Goal: Transaction & Acquisition: Purchase product/service

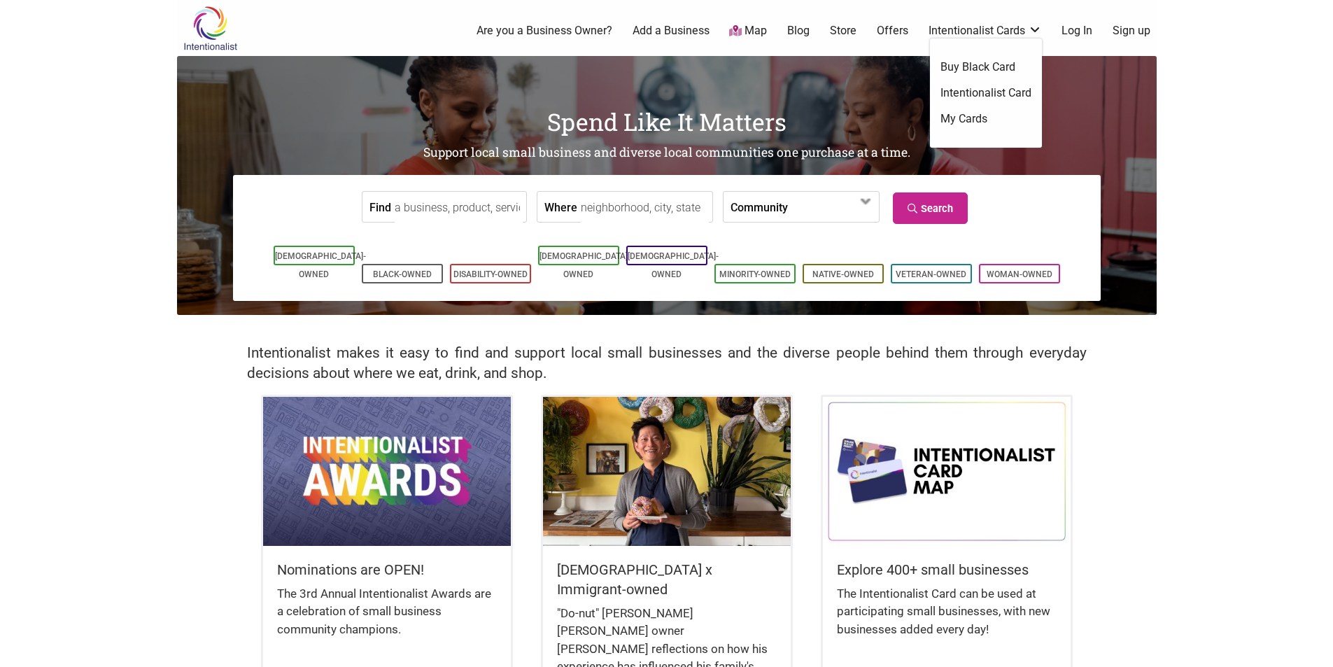
click at [993, 31] on link "Intentionalist Cards" at bounding box center [984, 30] width 113 height 15
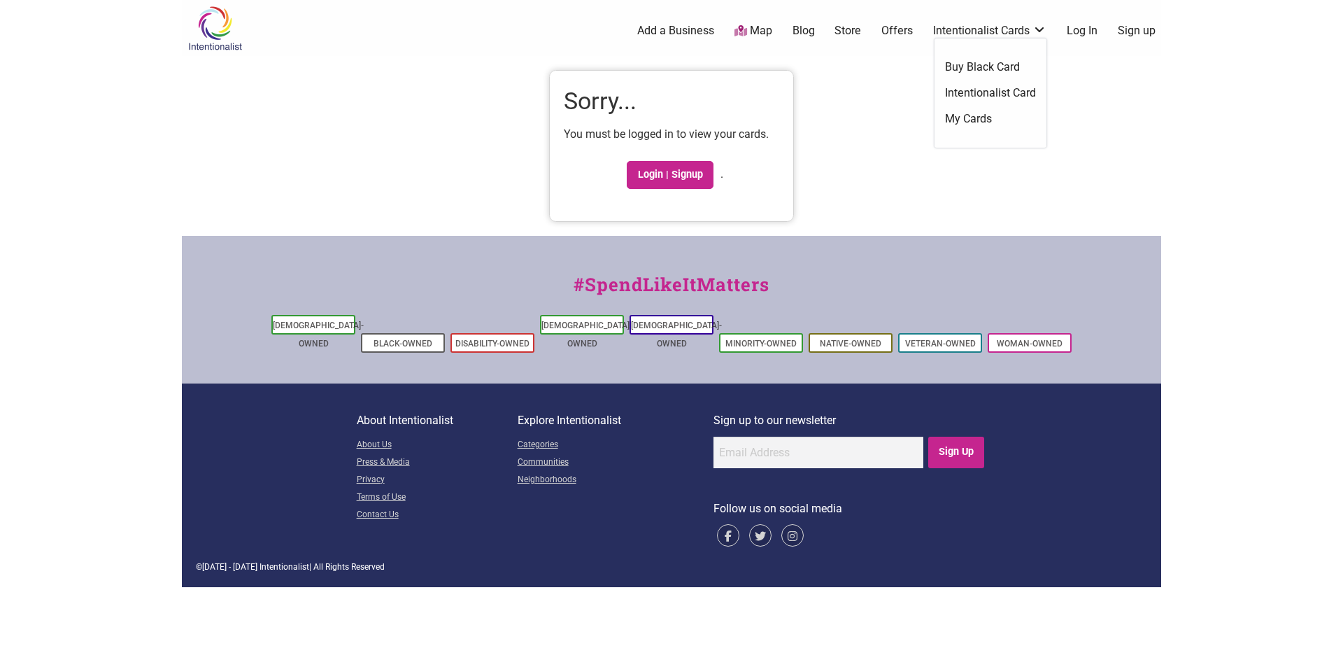
click at [973, 92] on link "Intentionalist Card" at bounding box center [990, 92] width 91 height 15
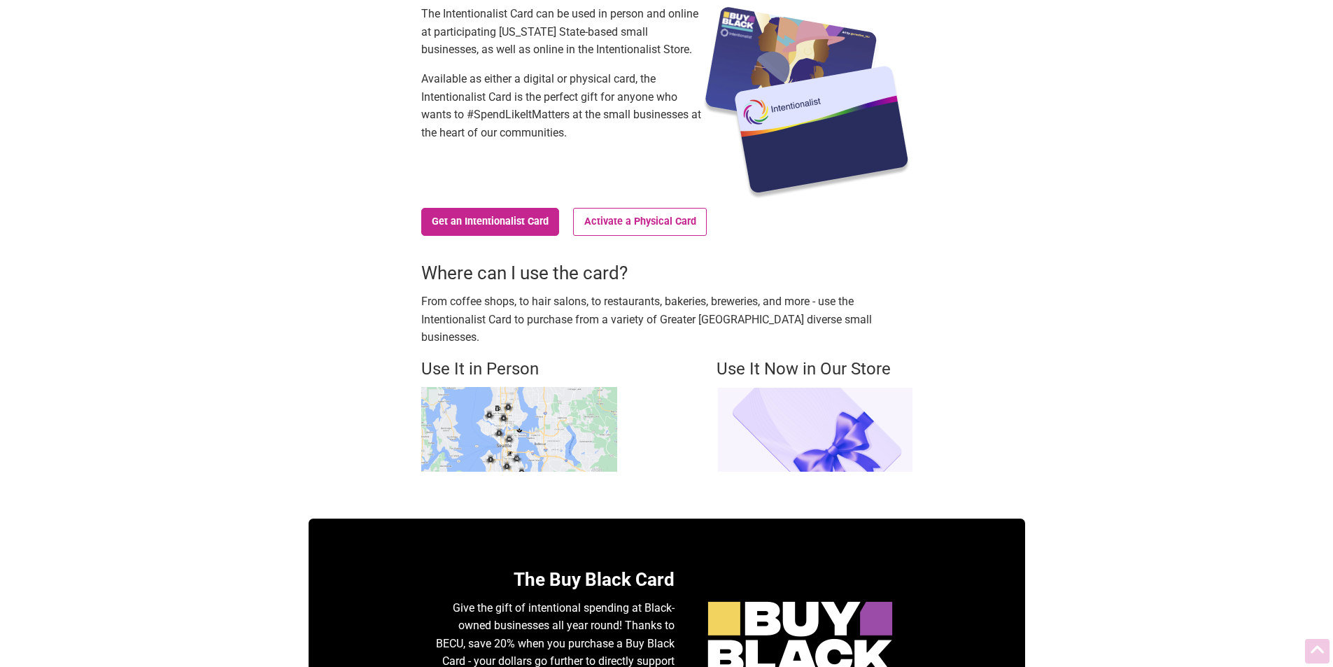
scroll to position [210, 0]
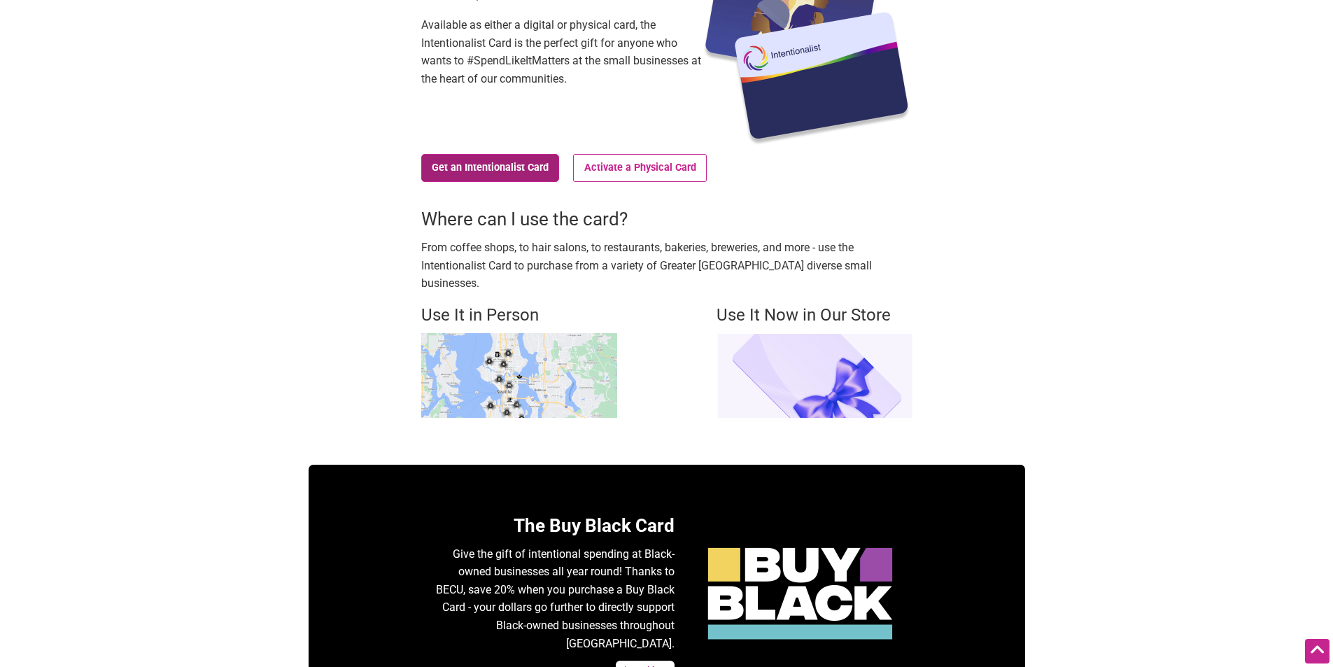
click at [470, 169] on link "Get an Intentionalist Card" at bounding box center [490, 168] width 139 height 28
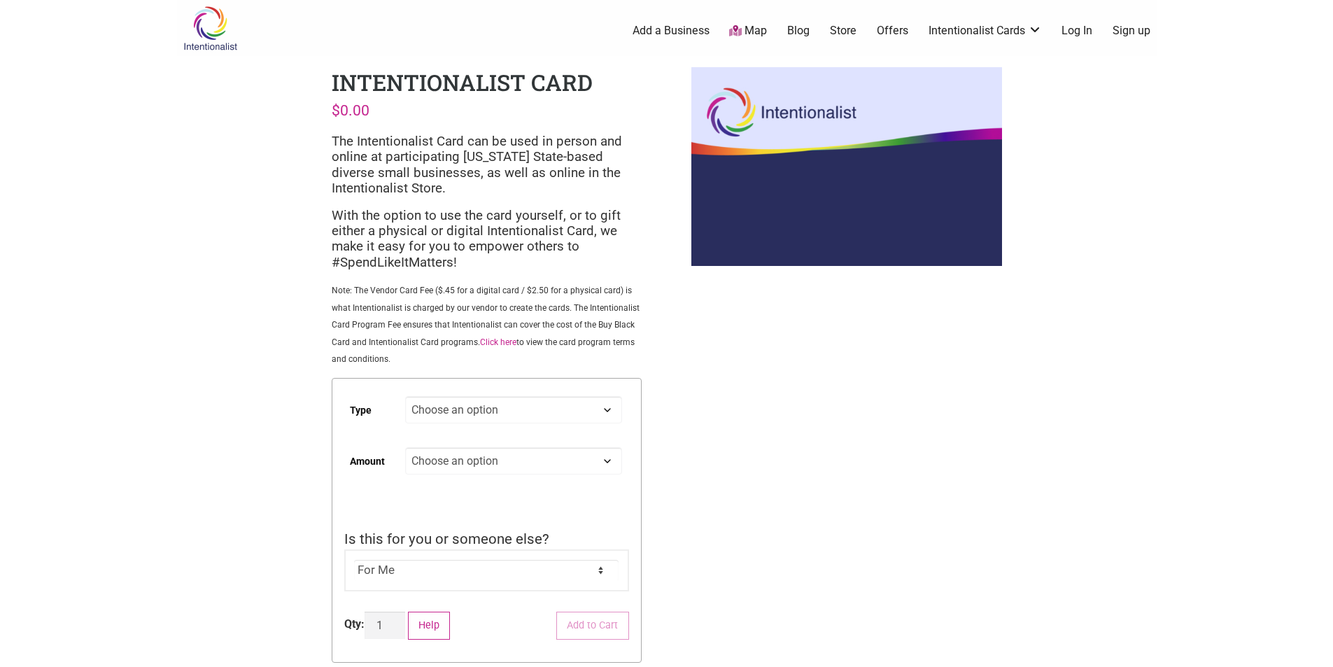
click at [606, 406] on select "Choose an option Digital Physical" at bounding box center [513, 409] width 216 height 27
click at [405, 396] on select "Choose an option Digital Physical" at bounding box center [513, 409] width 216 height 27
select select "Digital"
click at [579, 461] on select "Choose an option Custom 25 50 100 150 200 250 500" at bounding box center [513, 460] width 216 height 27
select select "50"
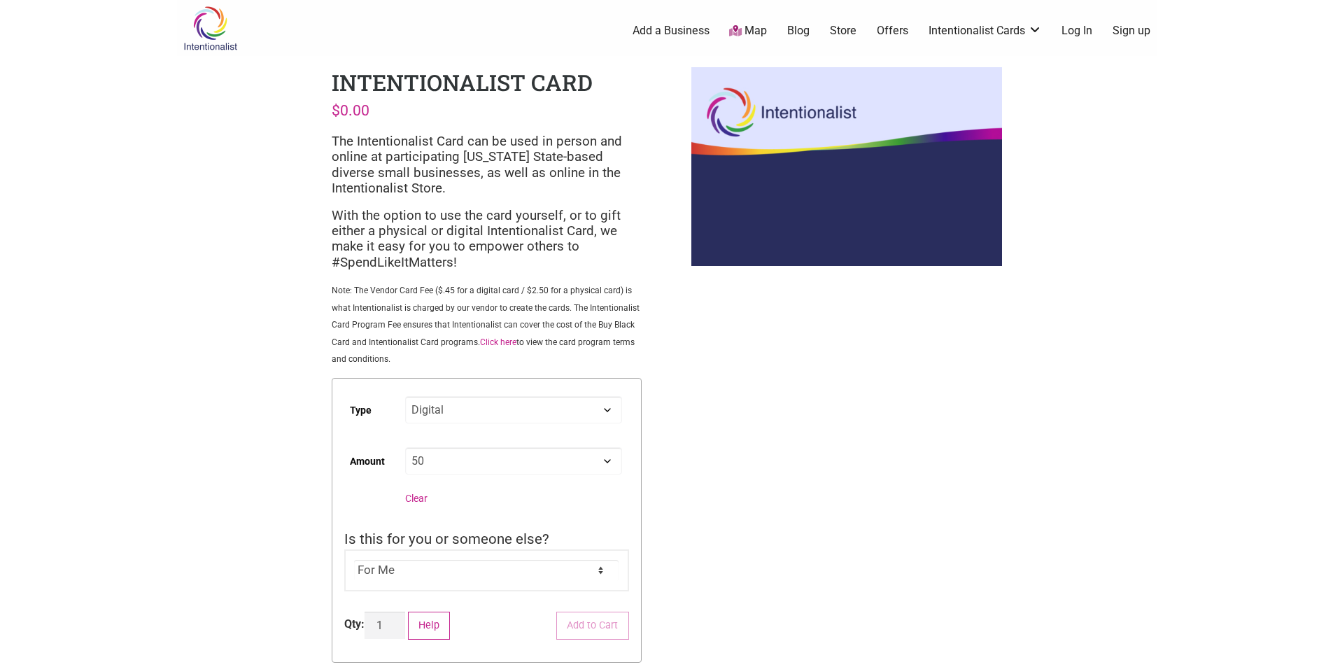
click at [405, 447] on select "Choose an option Custom 25 50 100 150 200 250 500" at bounding box center [513, 460] width 216 height 27
select select "Digital"
select select "50"
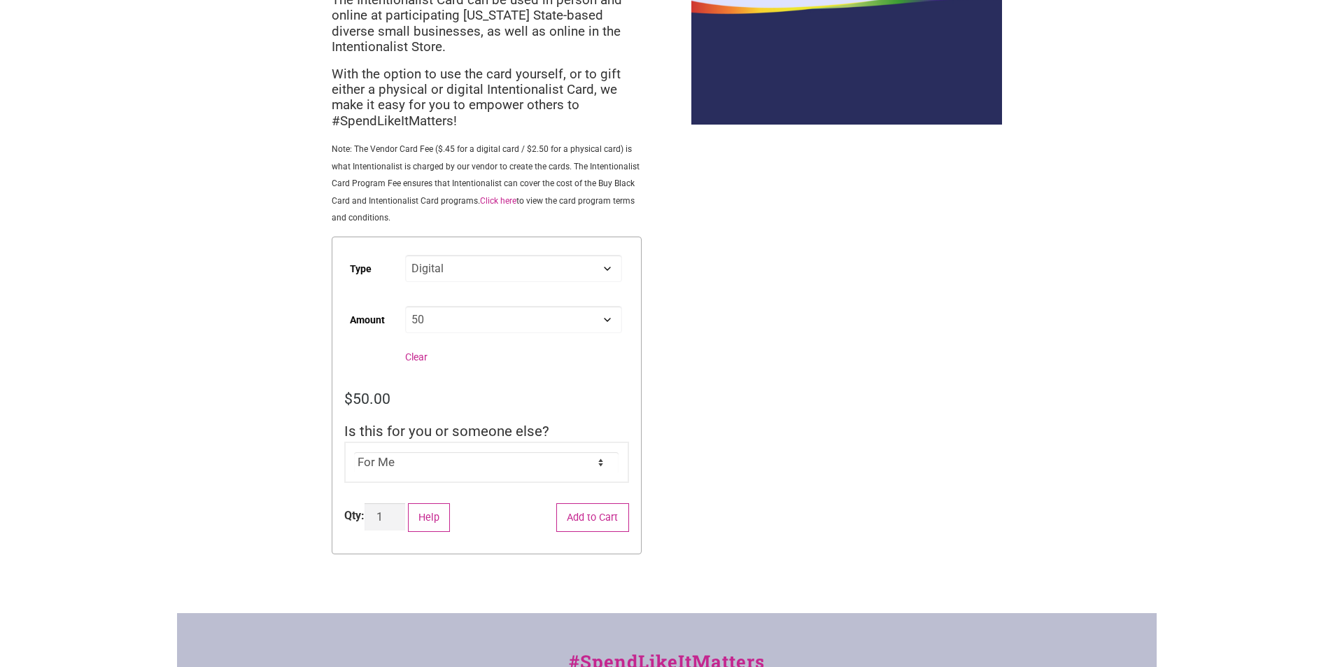
scroll to position [210, 0]
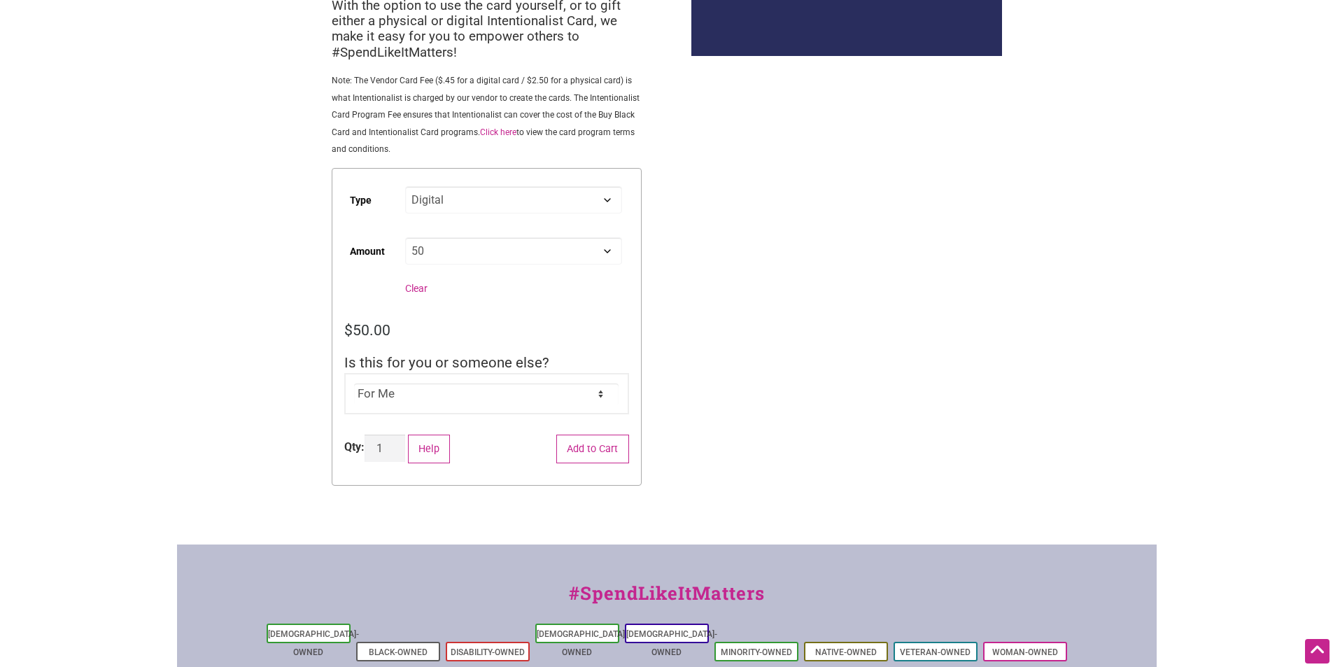
click at [454, 399] on select "For Me For Someone Else" at bounding box center [486, 393] width 264 height 21
select select "For Someone Else"
click at [354, 383] on select "For Me For Someone Else" at bounding box center [486, 393] width 264 height 21
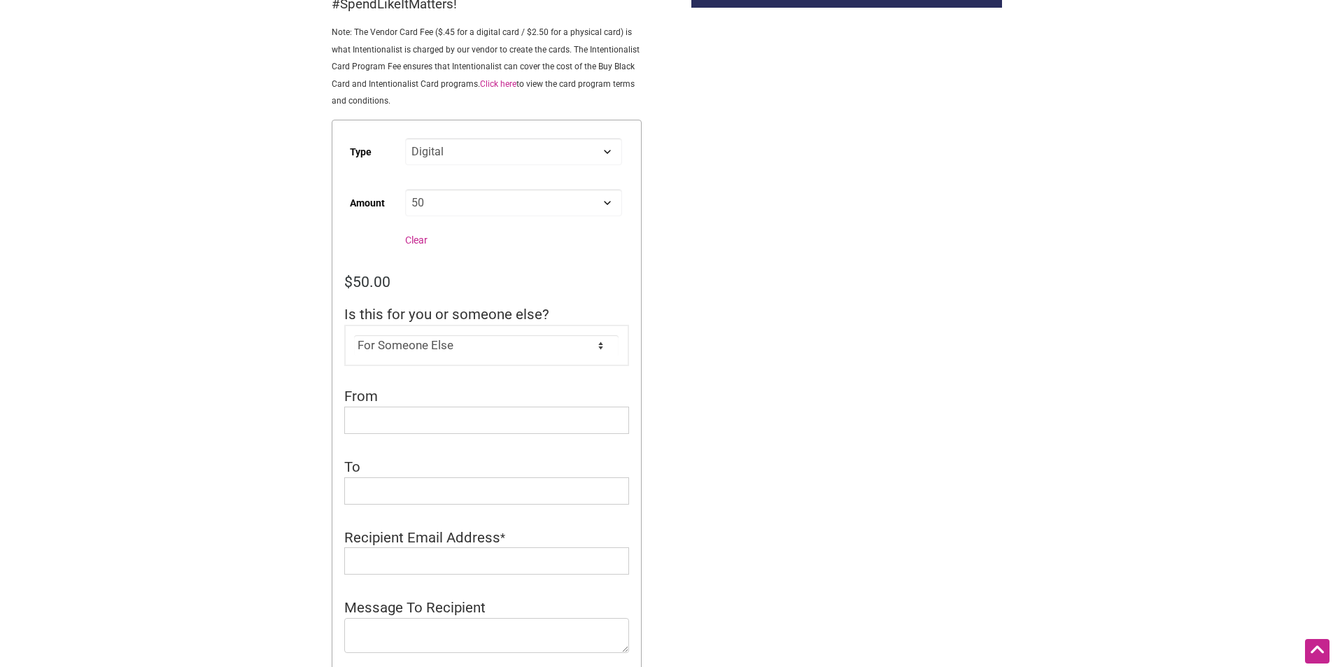
scroll to position [280, 0]
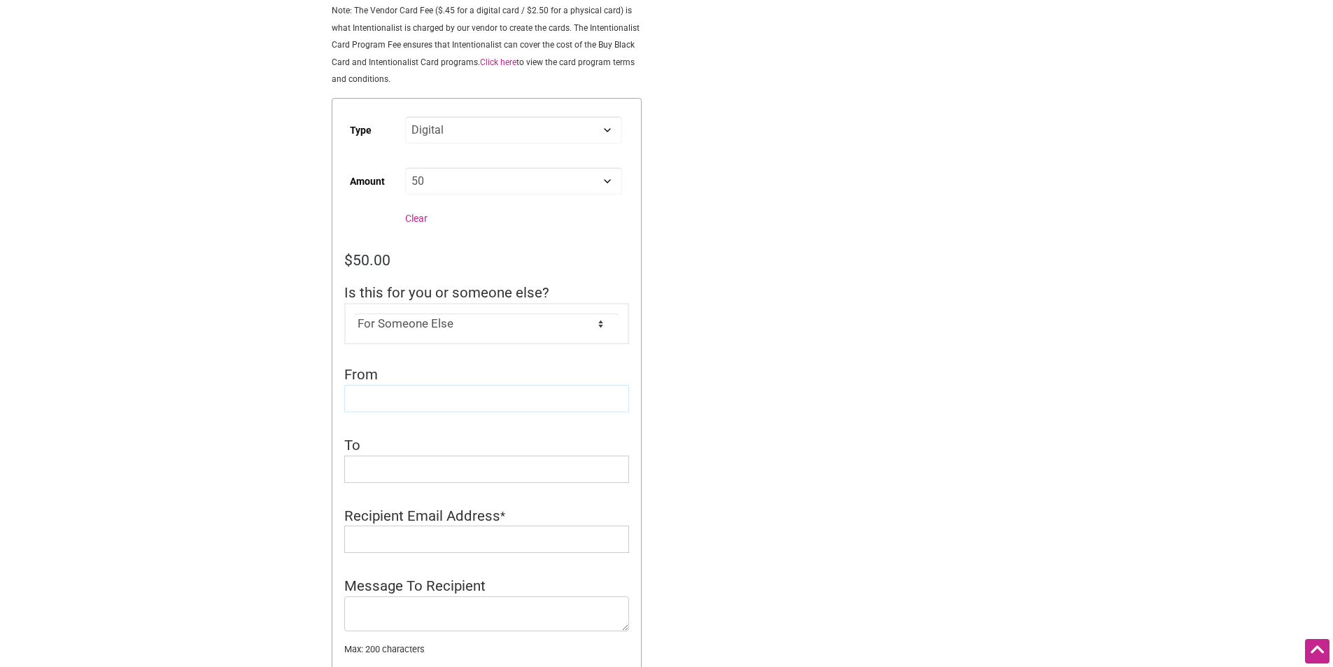
click at [443, 395] on input "From" at bounding box center [486, 398] width 285 height 27
type input "[PERSON_NAME]"
type input "[PERSON_NAME][EMAIL_ADDRESS][PERSON_NAME][DOMAIN_NAME]"
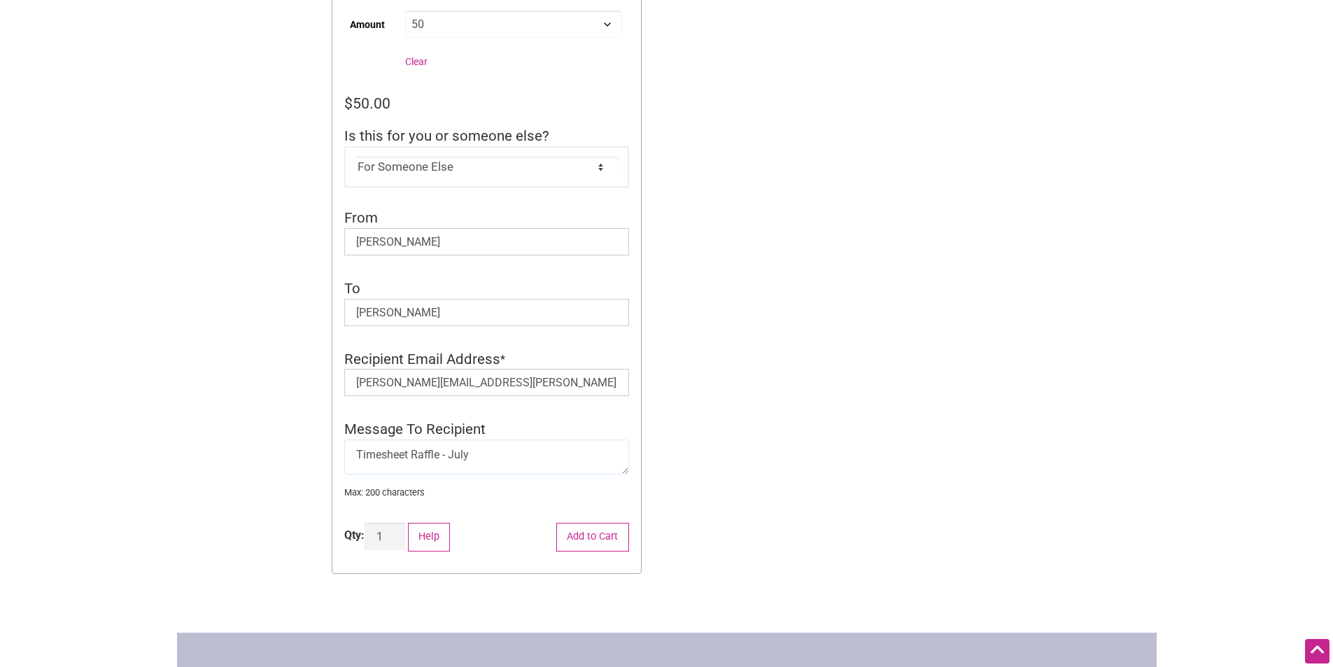
scroll to position [490, 0]
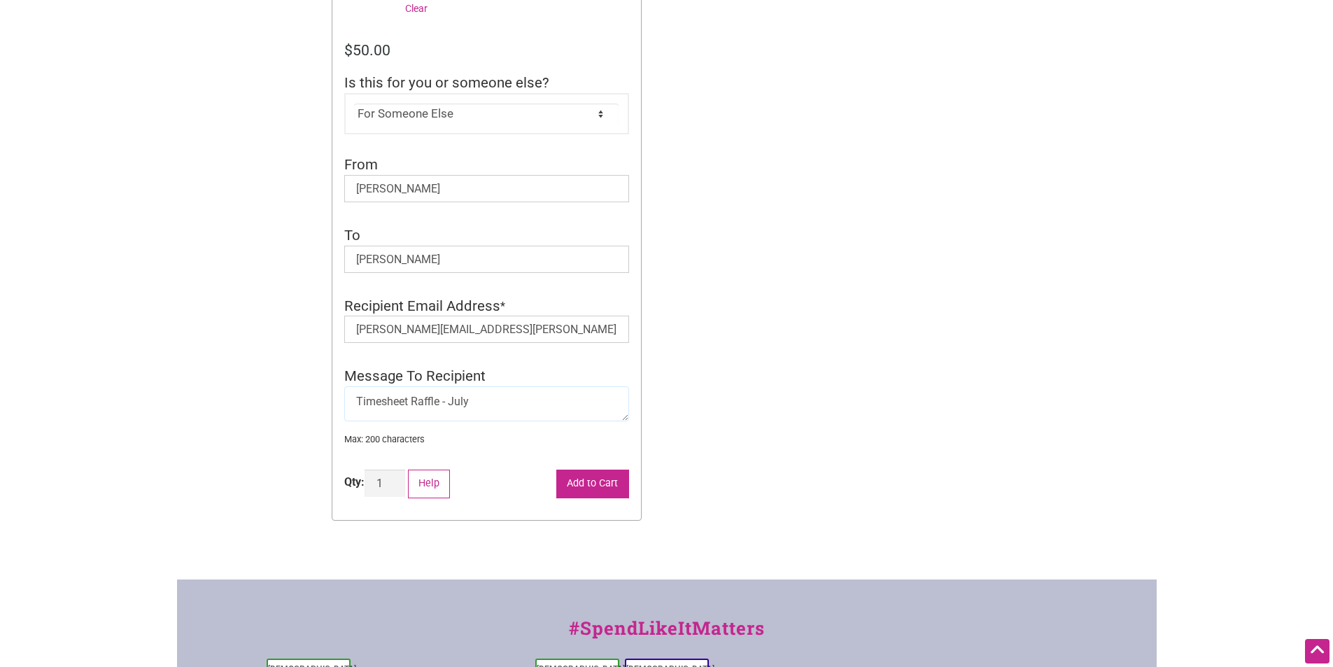
type textarea "Timesheet Raffle - July"
click at [605, 486] on button "Add to Cart" at bounding box center [592, 483] width 73 height 29
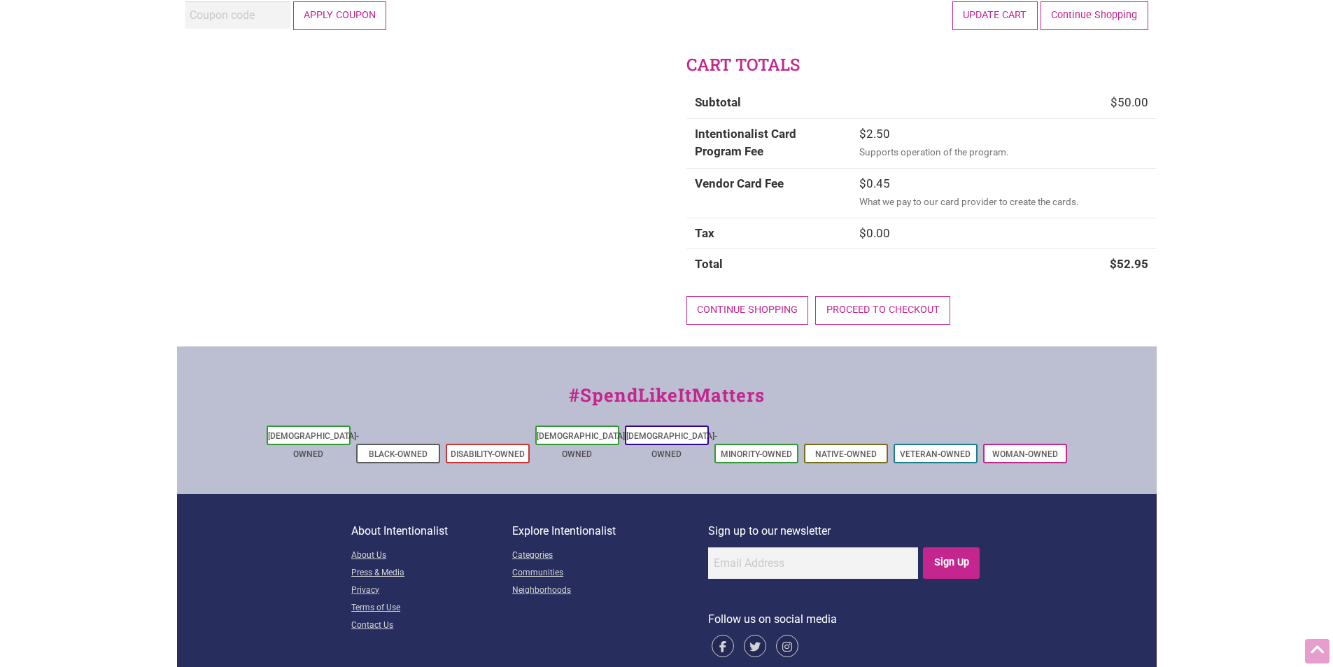
scroll to position [348, 0]
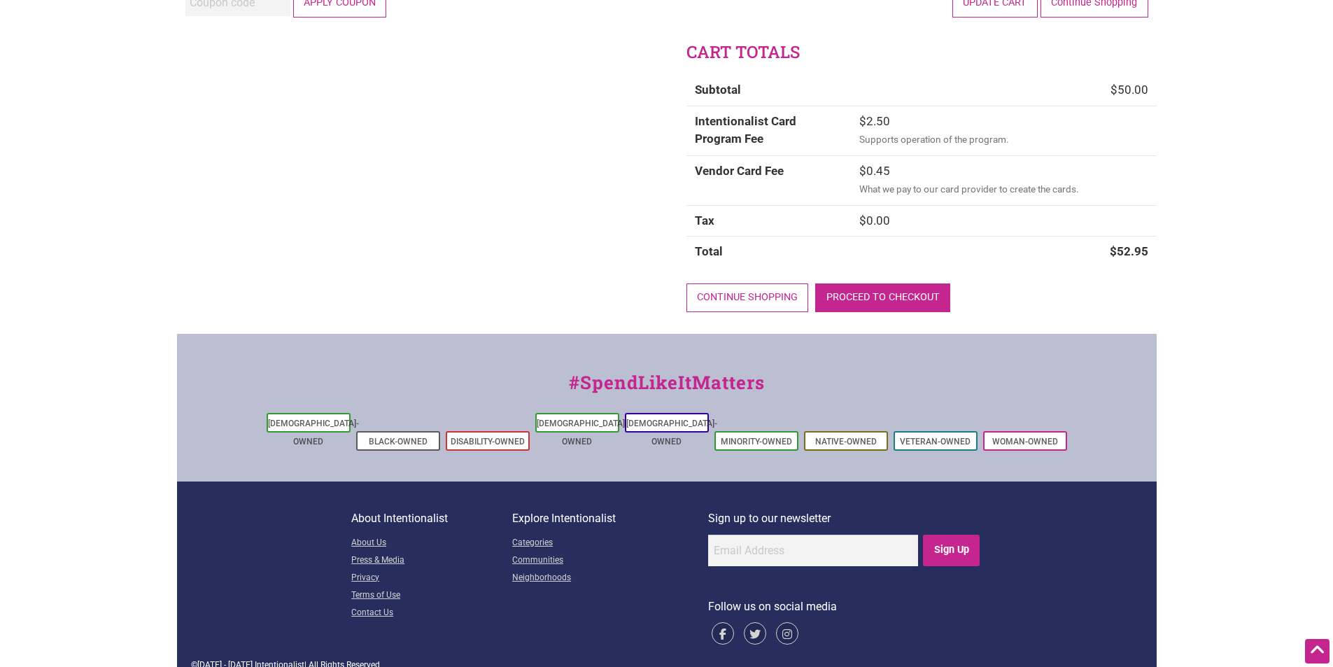
click at [915, 301] on link "Proceed to checkout" at bounding box center [882, 297] width 135 height 29
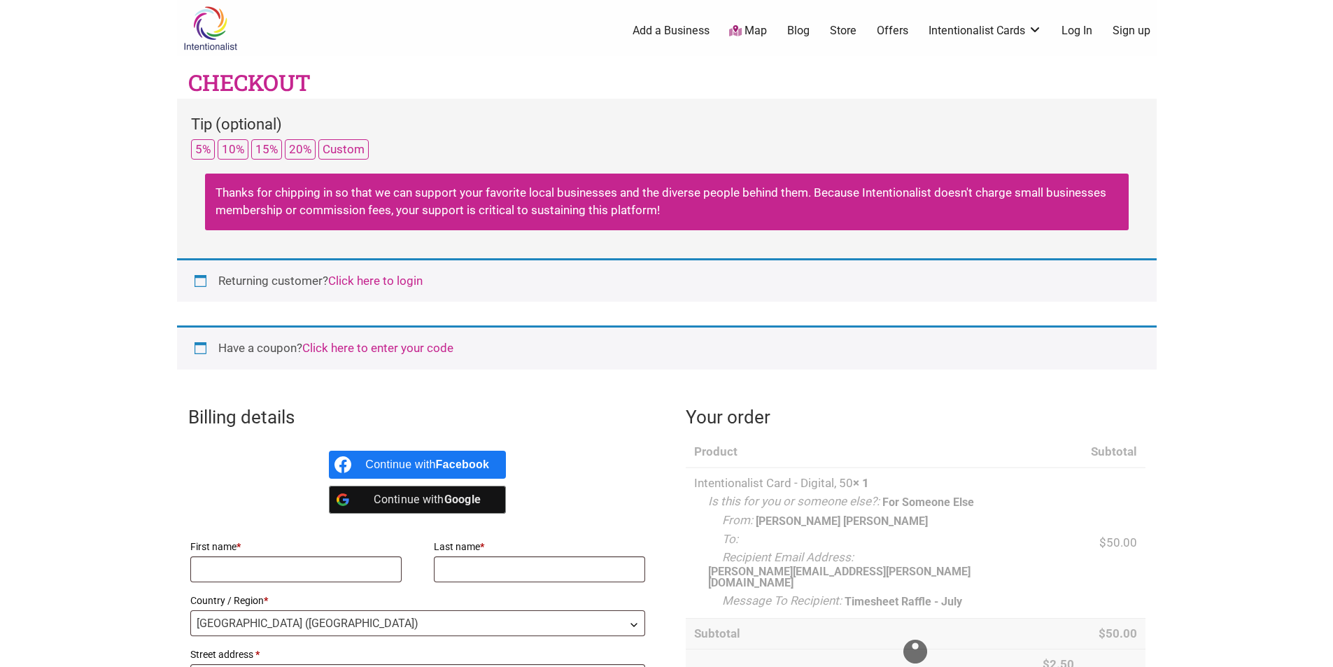
select select "WA"
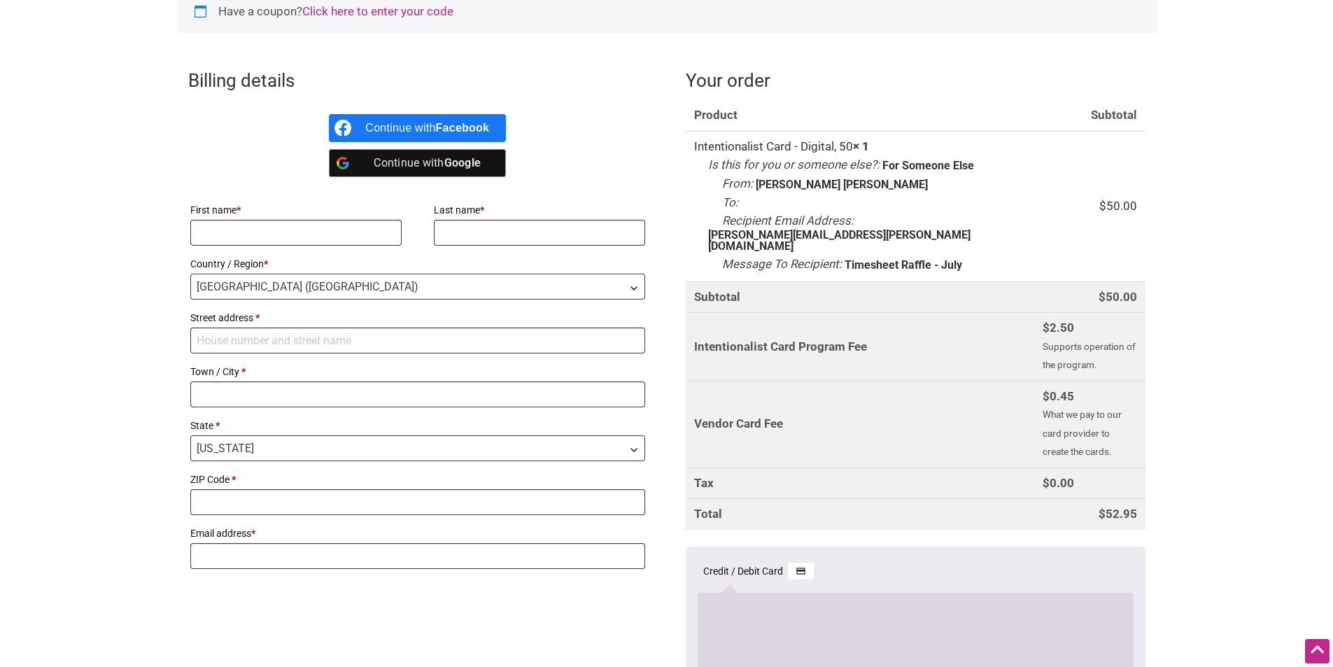
scroll to position [280, 0]
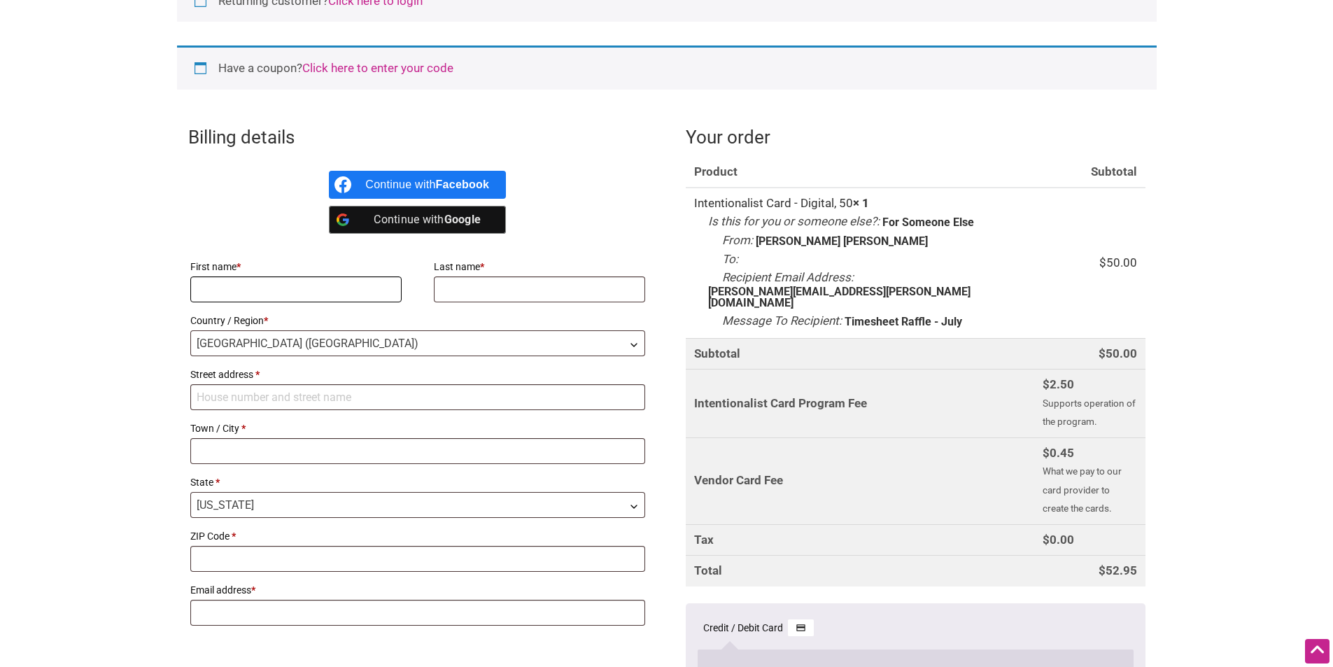
click at [311, 290] on input "First name *" at bounding box center [296, 289] width 212 height 26
type input "[PERSON_NAME]"
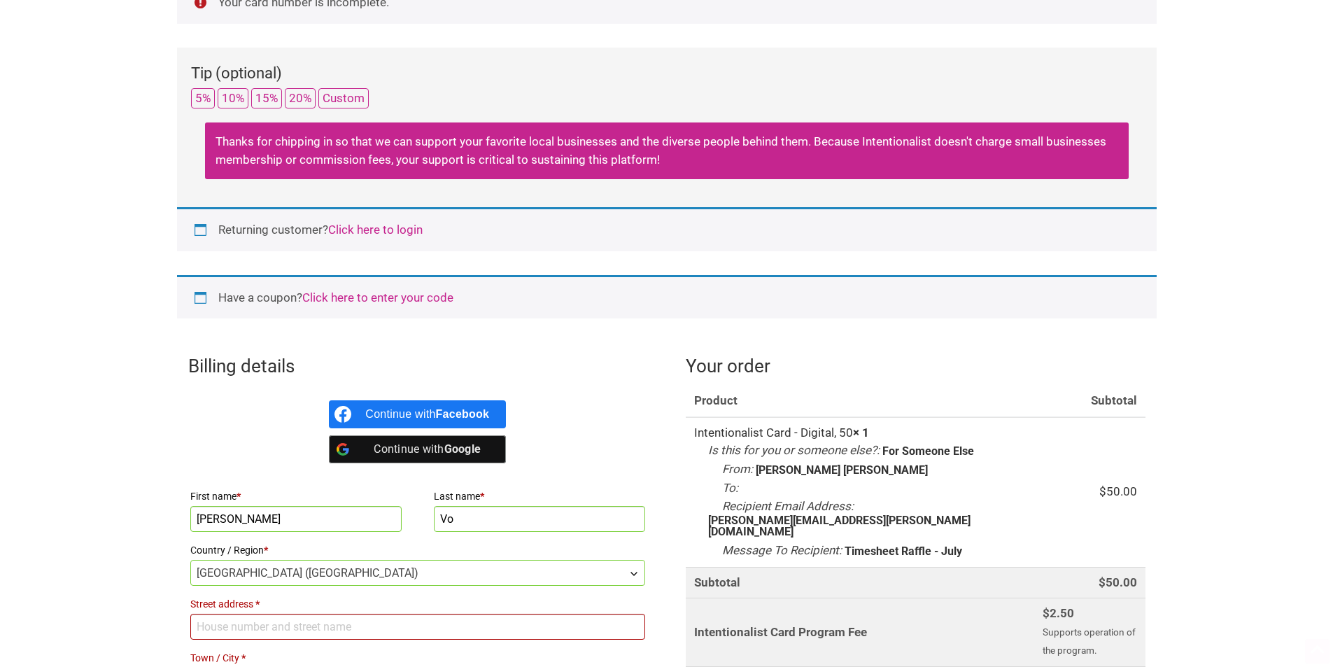
scroll to position [239, 0]
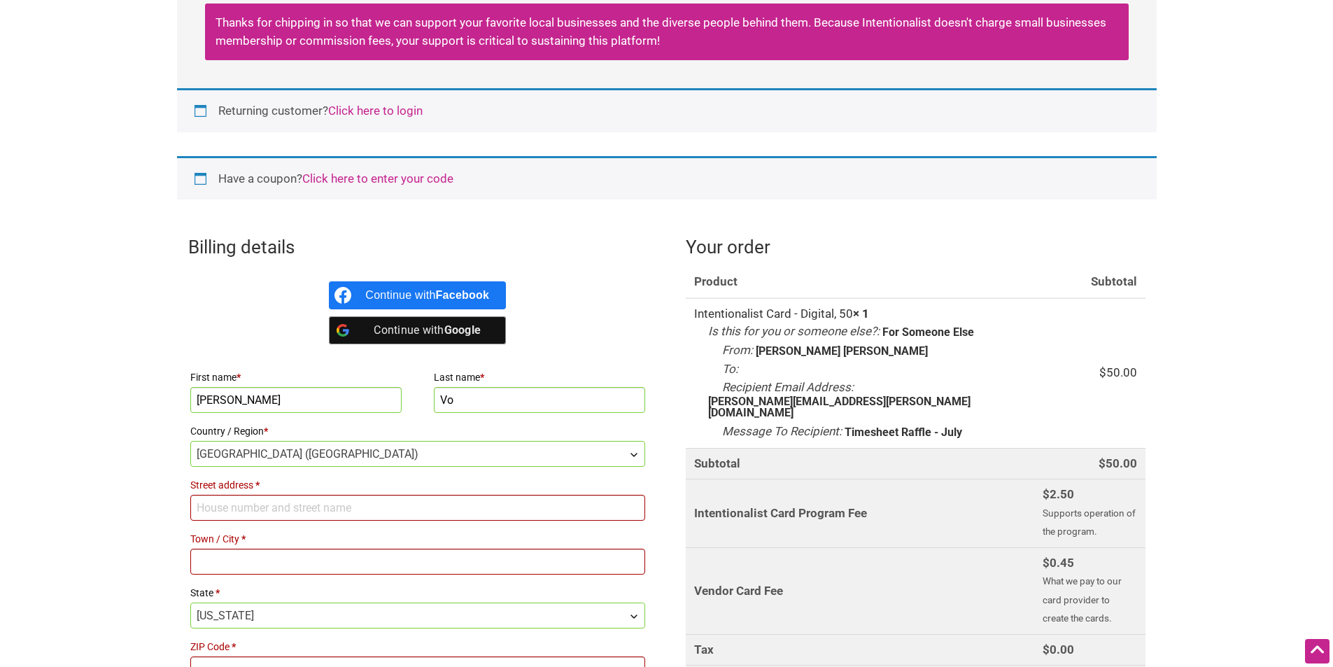
click at [478, 399] on input "Vo" at bounding box center [540, 400] width 212 height 26
type input "Volosin"
click at [402, 506] on input "Street address *" at bounding box center [417, 508] width 455 height 26
type input "[STREET_ADDRESS]"
type input "Seattle"
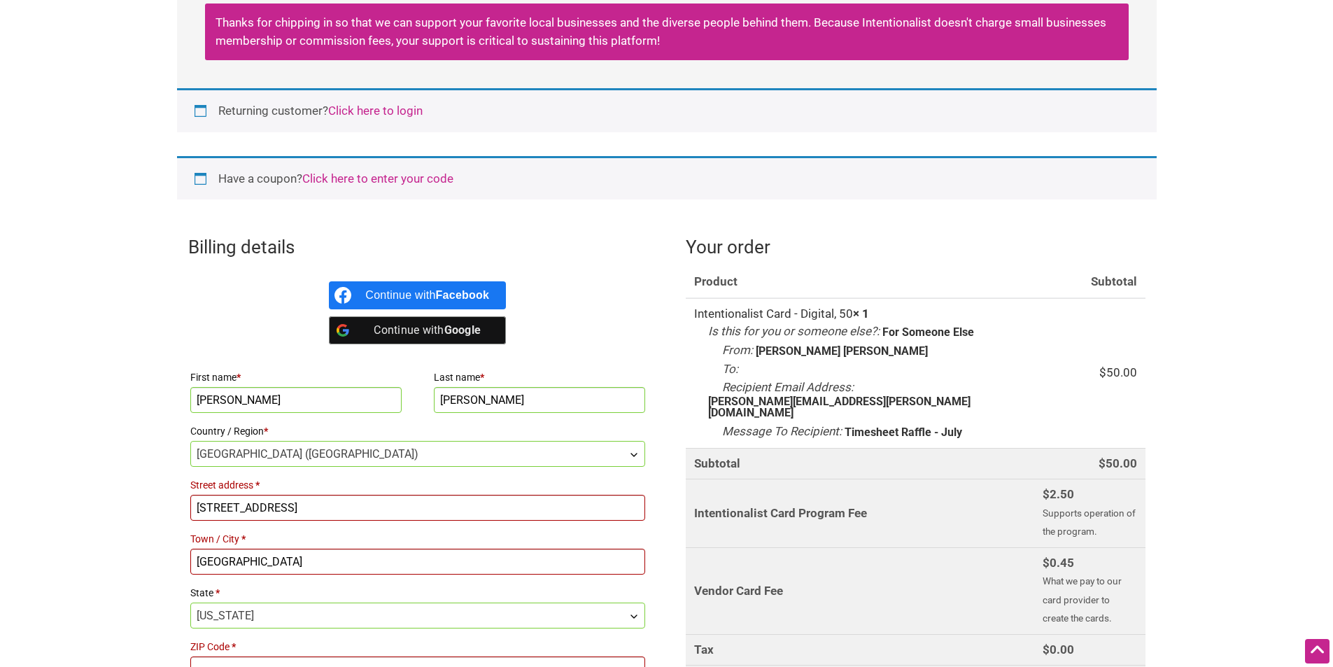
type input "98101"
type input "[PERSON_NAME][EMAIL_ADDRESS][PERSON_NAME][DOMAIN_NAME]"
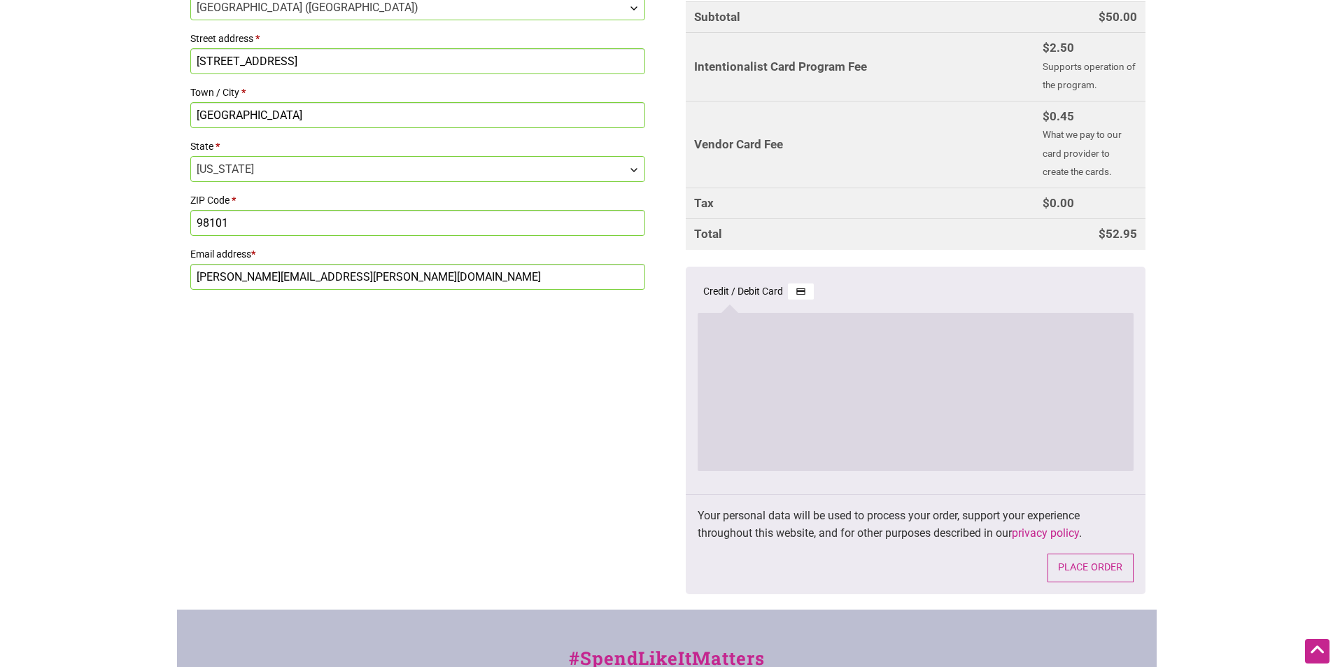
scroll to position [728, 0]
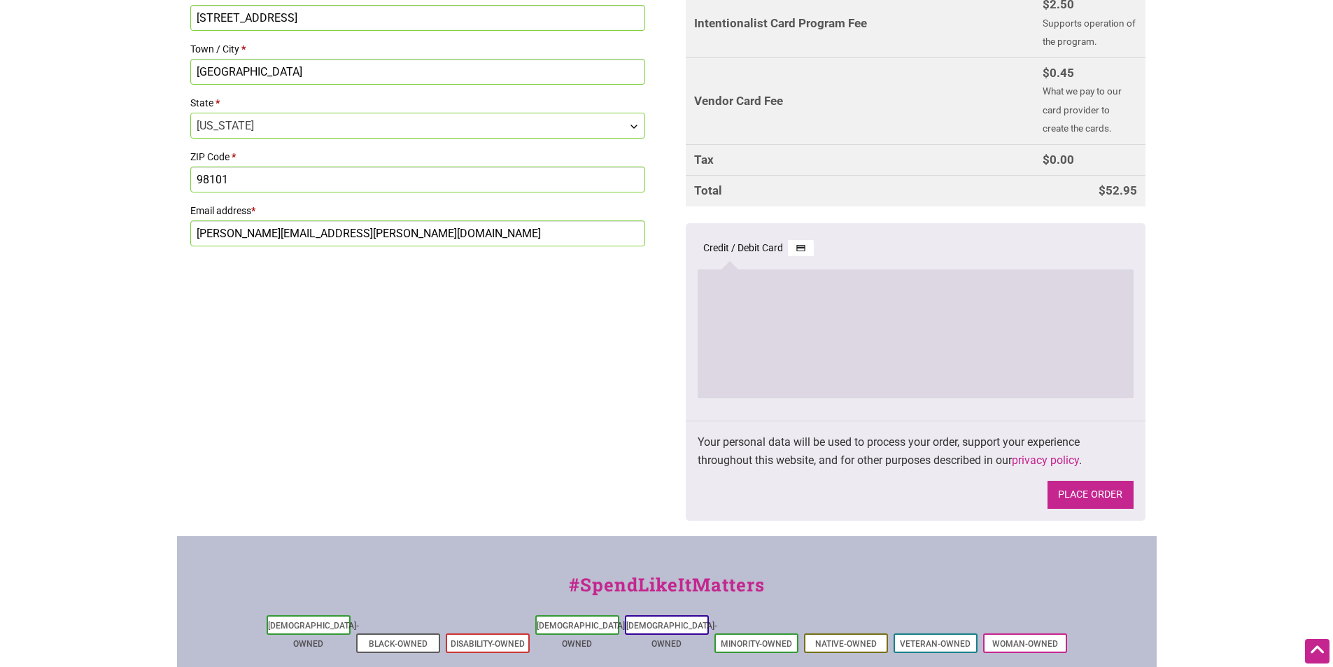
click at [1089, 481] on button "Place order" at bounding box center [1090, 495] width 86 height 29
